Goal: Information Seeking & Learning: Learn about a topic

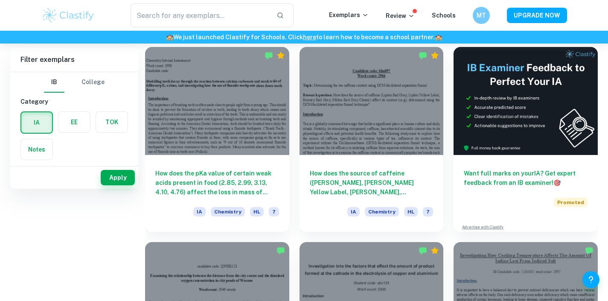
scroll to position [58, 0]
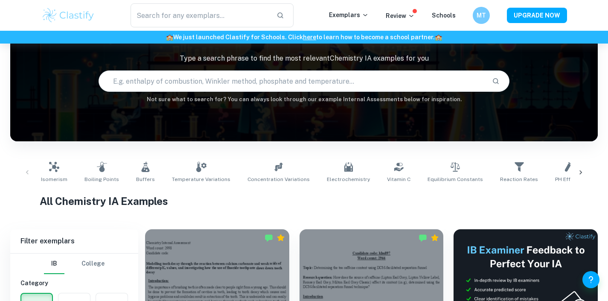
click at [73, 17] on img at bounding box center [68, 15] width 54 height 17
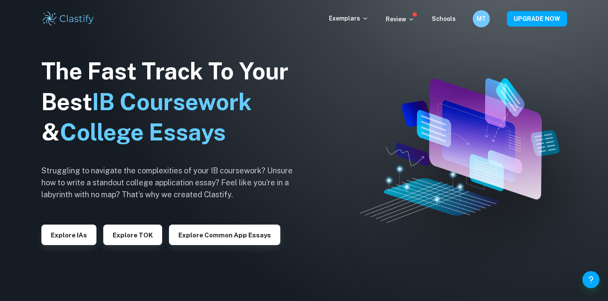
click at [69, 0] on div "Exemplars Review Schools MT UPGRADE NOW" at bounding box center [304, 19] width 608 height 38
click at [358, 92] on img at bounding box center [304, 150] width 608 height 301
click at [134, 235] on button "Explore TOK" at bounding box center [132, 234] width 59 height 20
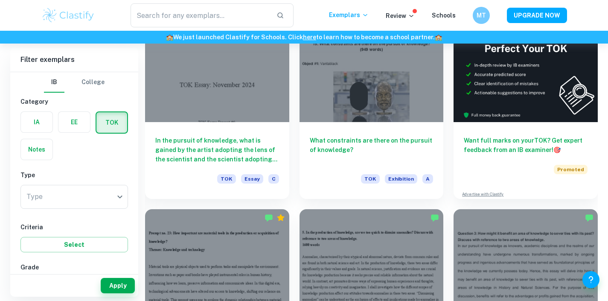
scroll to position [230, 0]
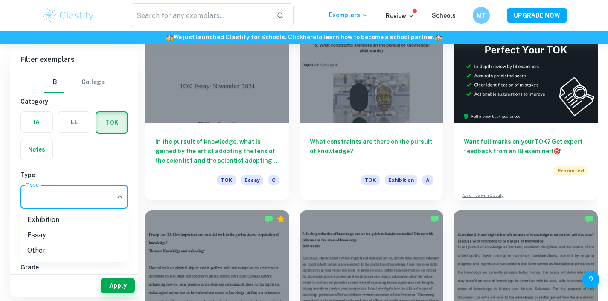
click at [85, 221] on li "Exhibition" at bounding box center [74, 219] width 108 height 15
type input "Exhibition"
click at [108, 285] on button "Apply" at bounding box center [118, 285] width 34 height 15
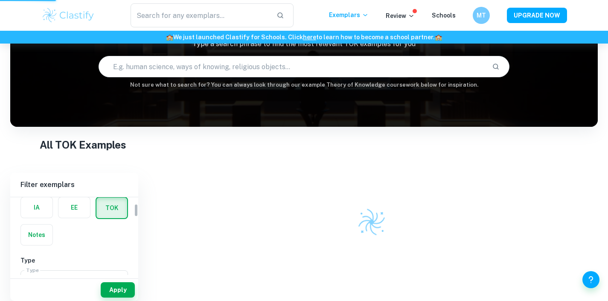
scroll to position [0, 0]
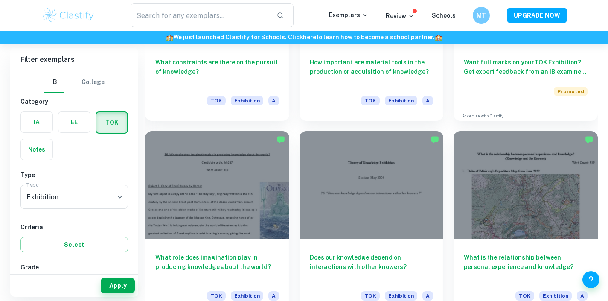
scroll to position [353, 0]
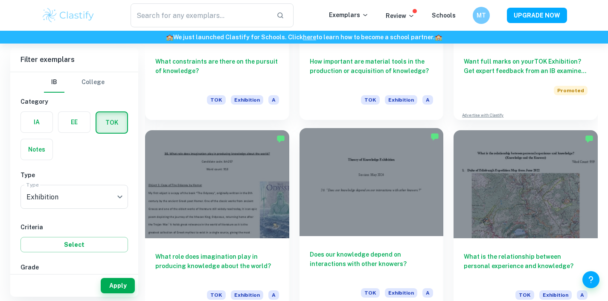
click at [382, 254] on h6 "Does our knowledge depend on interactions with other knowers?" at bounding box center [372, 264] width 124 height 28
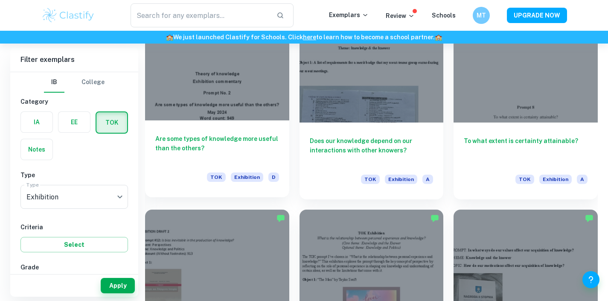
scroll to position [863, 0]
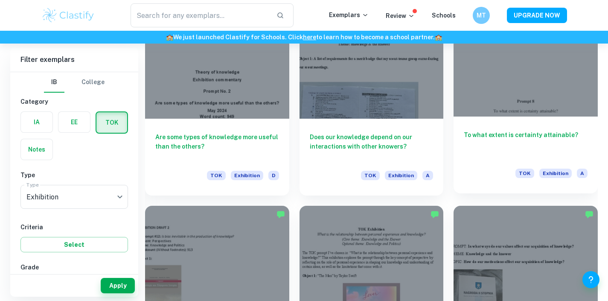
click at [527, 132] on h6 "To what extent is certainty attainable?" at bounding box center [526, 144] width 124 height 28
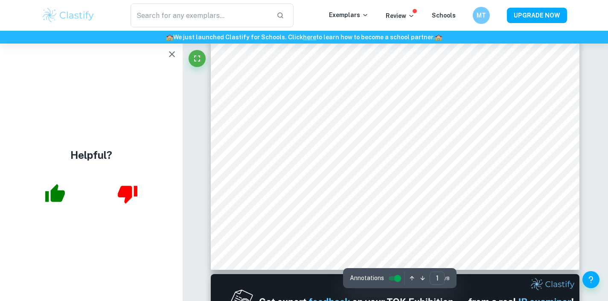
scroll to position [324, 0]
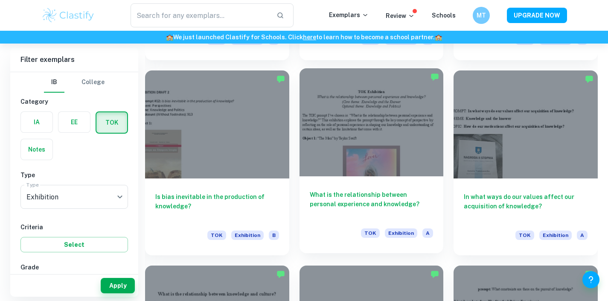
scroll to position [1126, 0]
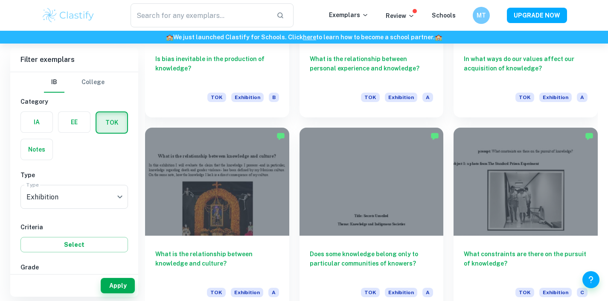
scroll to position [1136, 0]
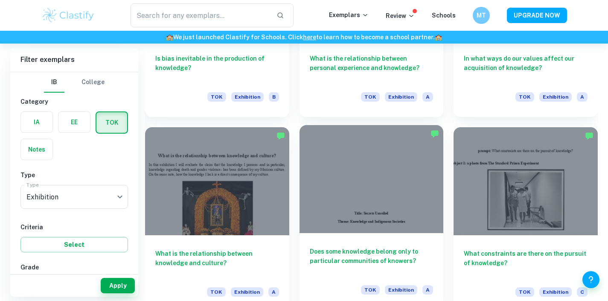
click at [372, 259] on h6 "Does some knowledge belong only to particular communities of knowers?" at bounding box center [372, 261] width 124 height 28
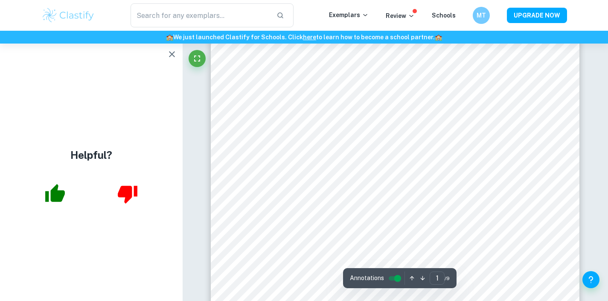
scroll to position [99, 0]
click at [171, 47] on button "button" at bounding box center [171, 54] width 17 height 17
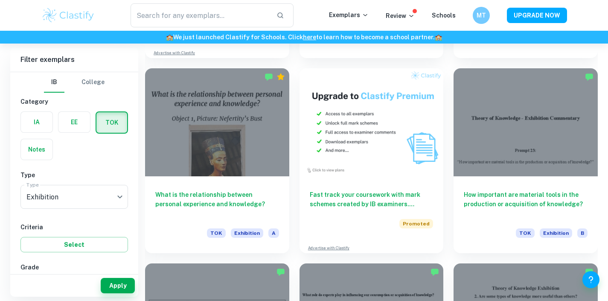
scroll to position [1592, 0]
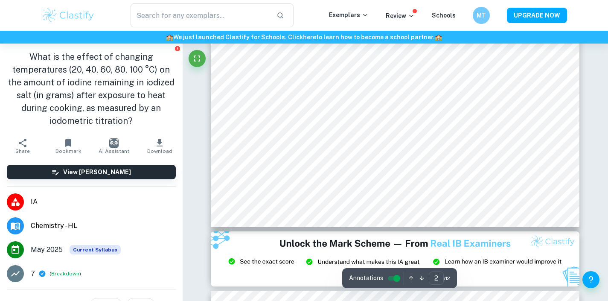
scroll to position [924, 0]
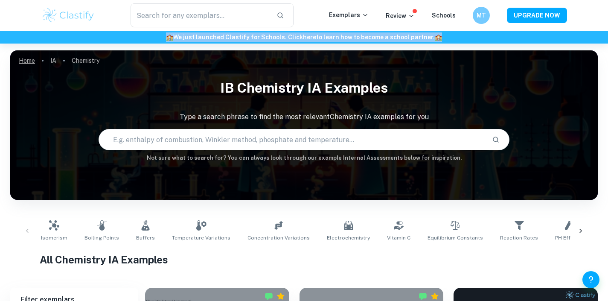
click at [26, 60] on link "Home" at bounding box center [27, 61] width 16 height 12
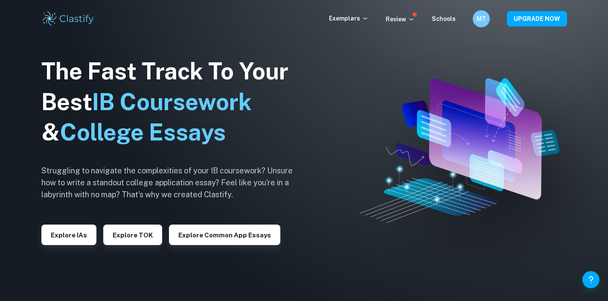
click at [323, 186] on img at bounding box center [304, 150] width 608 height 301
click at [117, 236] on button "Explore TOK" at bounding box center [132, 234] width 59 height 20
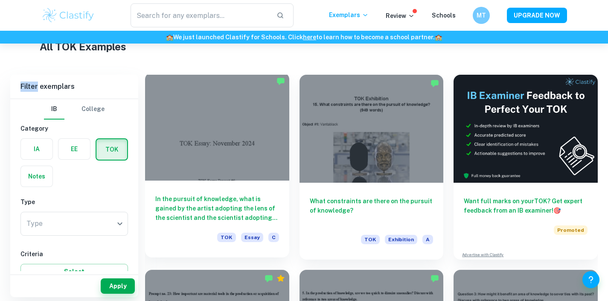
scroll to position [172, 0]
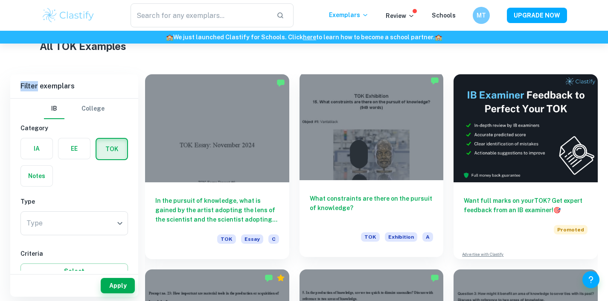
click at [361, 200] on h6 "What constraints are there on the pursuit of knowledge?" at bounding box center [372, 208] width 124 height 28
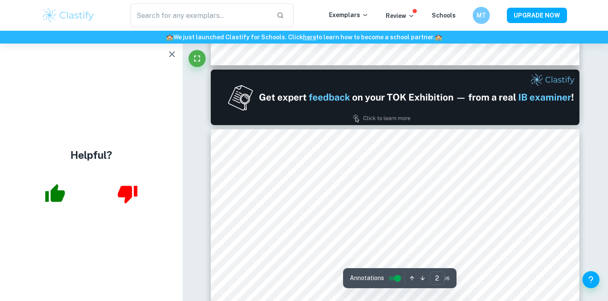
scroll to position [437, 0]
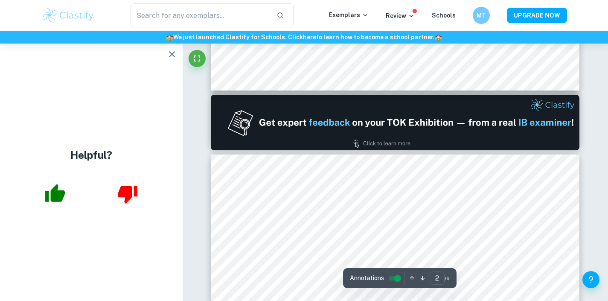
type input "1"
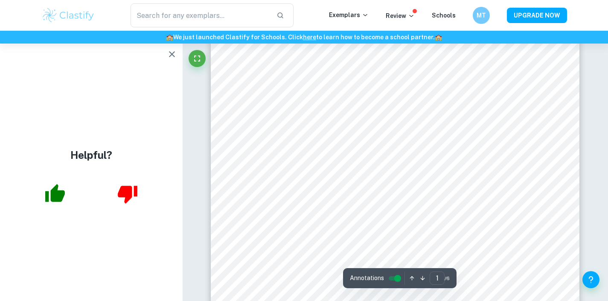
scroll to position [175, 0]
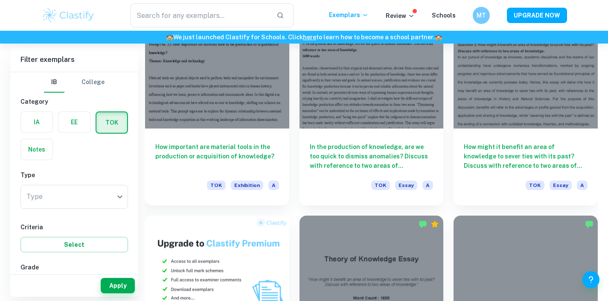
scroll to position [426, 0]
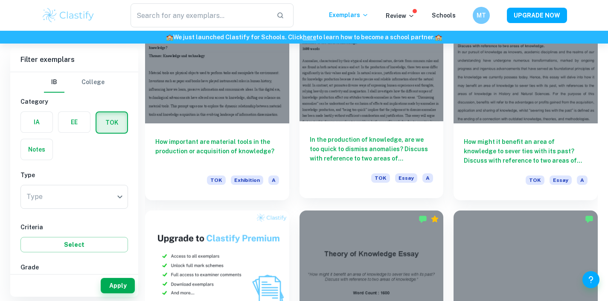
click at [349, 148] on h6 "In the production of knowledge, are we too quick to dismiss anomalies? Discuss …" at bounding box center [372, 149] width 124 height 28
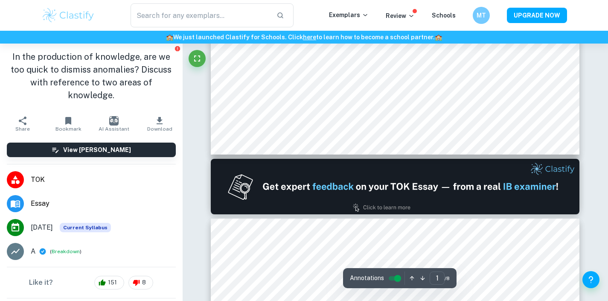
scroll to position [301, 0]
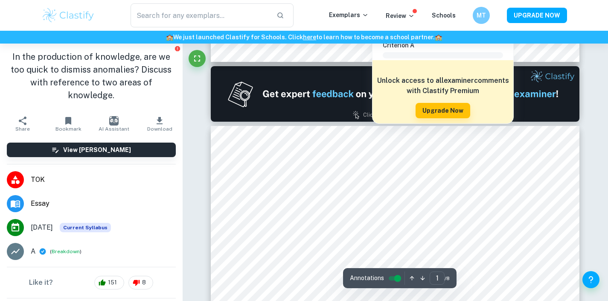
type input "2"
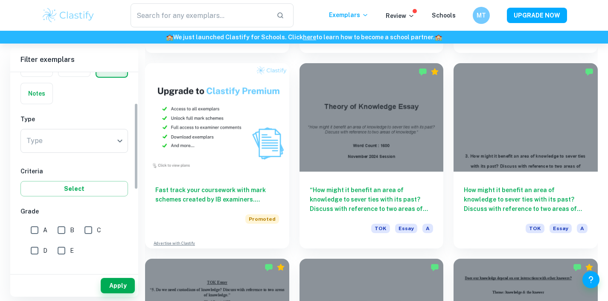
scroll to position [41, 0]
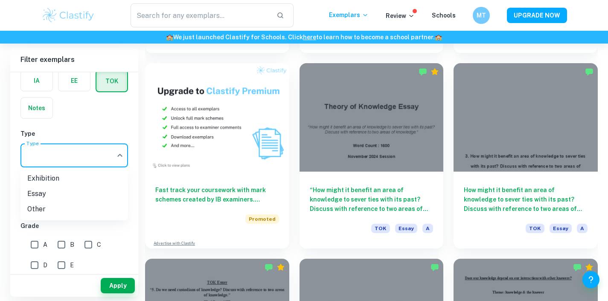
click at [73, 181] on li "Exhibition" at bounding box center [74, 178] width 108 height 15
type input "Exhibition"
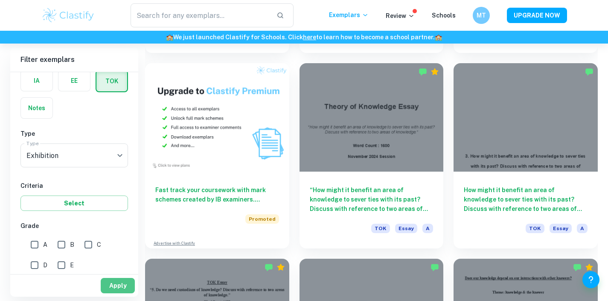
click at [111, 283] on button "Apply" at bounding box center [118, 285] width 34 height 15
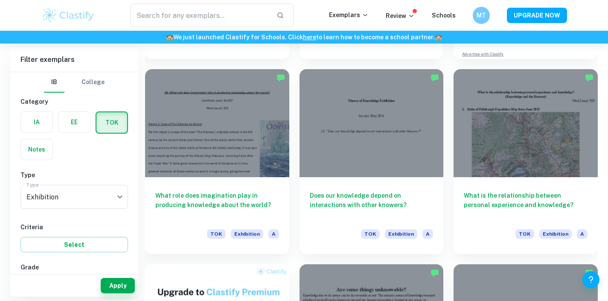
scroll to position [414, 0]
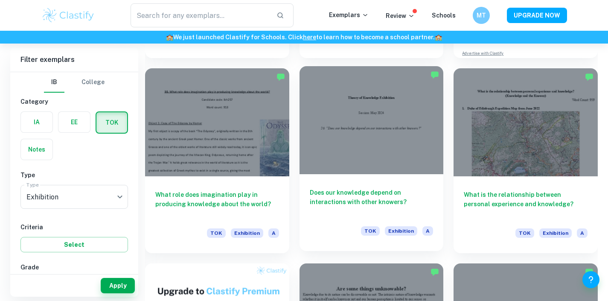
click at [336, 195] on h6 "Does our knowledge depend on interactions with other knowers?" at bounding box center [372, 202] width 124 height 28
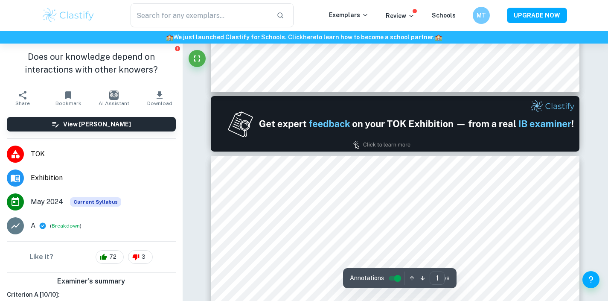
type input "2"
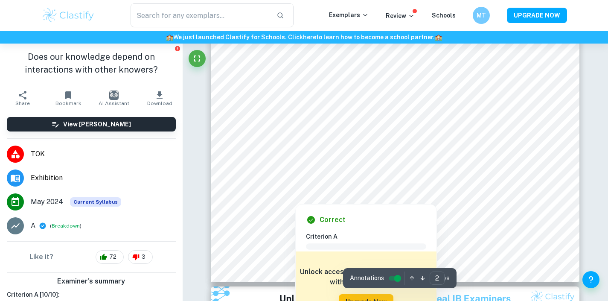
scroll to position [877, 0]
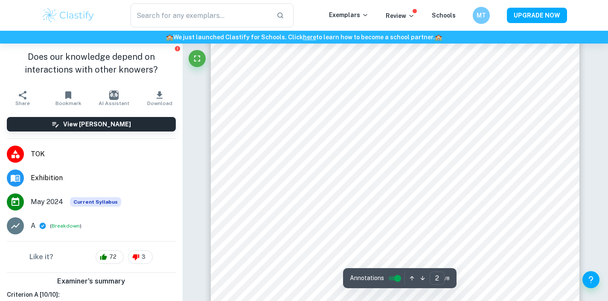
scroll to position [783, 0]
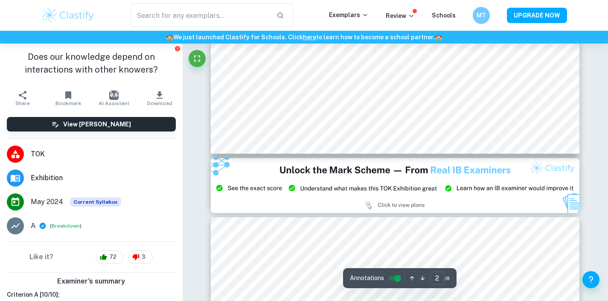
type input "3"
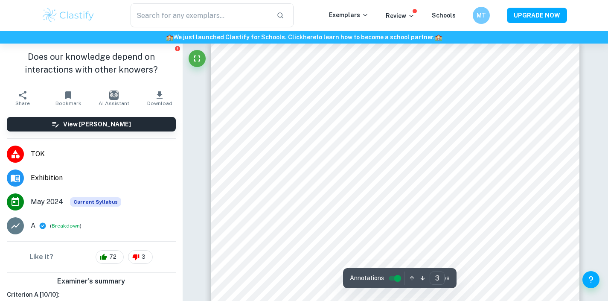
scroll to position [1210, 0]
